Goal: Transaction & Acquisition: Download file/media

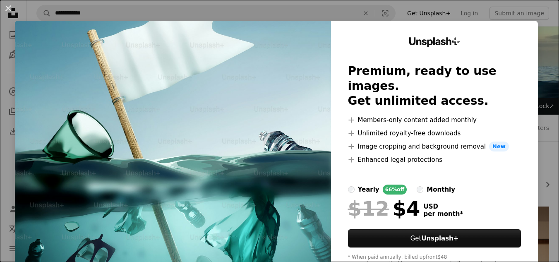
scroll to position [621, 0]
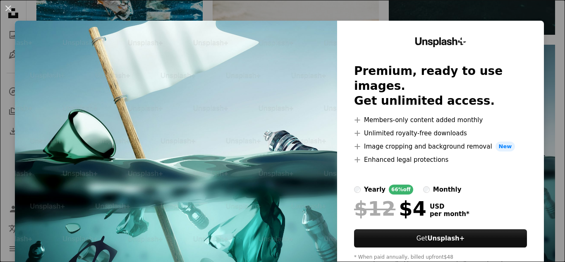
click at [9, 9] on button "An X shape" at bounding box center [8, 8] width 10 height 10
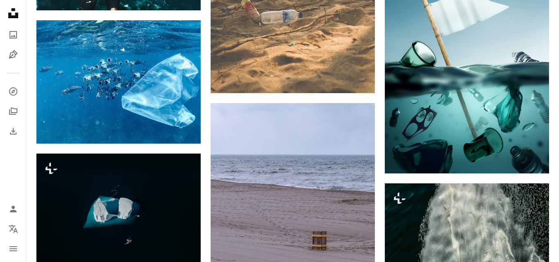
scroll to position [704, 0]
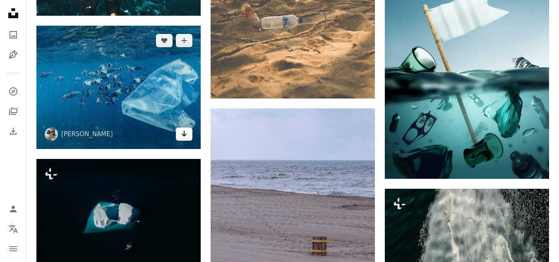
click at [182, 134] on icon "Download" at bounding box center [184, 134] width 5 height 6
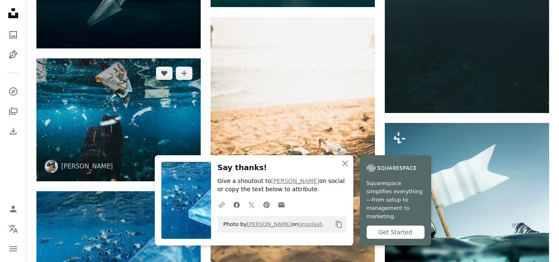
scroll to position [579, 0]
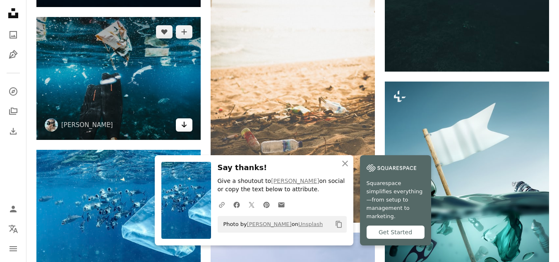
click at [182, 124] on icon "Arrow pointing down" at bounding box center [184, 125] width 7 height 10
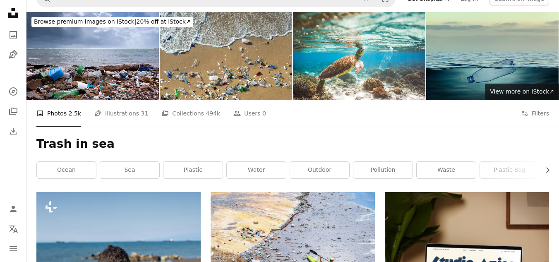
scroll to position [0, 0]
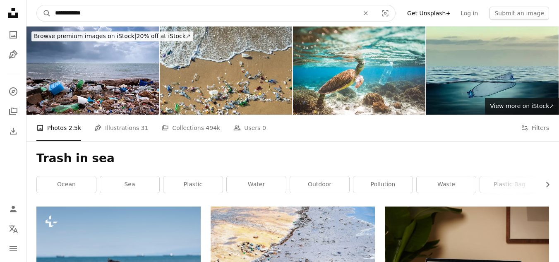
drag, startPoint x: 146, startPoint y: 16, endPoint x: 54, endPoint y: 17, distance: 91.5
click at [54, 17] on input "**********" at bounding box center [204, 13] width 306 height 16
type input "**********"
click button "A magnifying glass" at bounding box center [44, 13] width 14 height 16
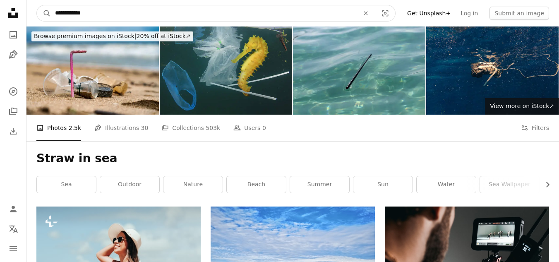
drag, startPoint x: 198, startPoint y: 17, endPoint x: 24, endPoint y: 18, distance: 174.7
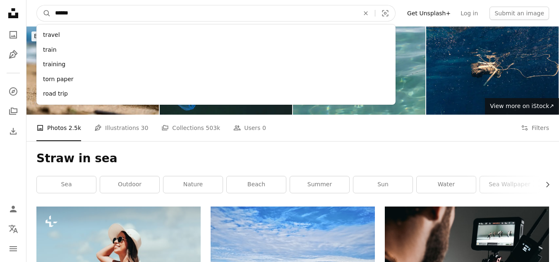
type input "******"
click at [37, 5] on button "A magnifying glass" at bounding box center [44, 13] width 14 height 16
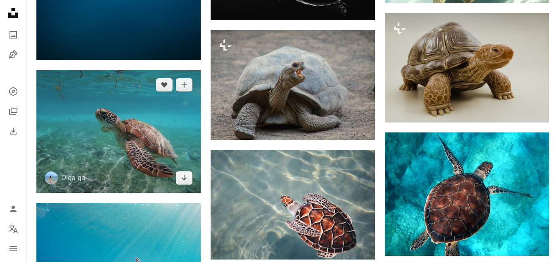
scroll to position [662, 0]
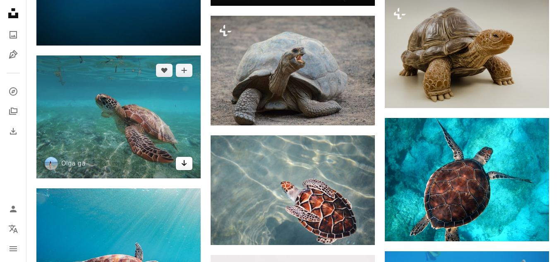
click at [180, 163] on link "Arrow pointing down" at bounding box center [184, 163] width 17 height 13
